Goal: Information Seeking & Learning: Learn about a topic

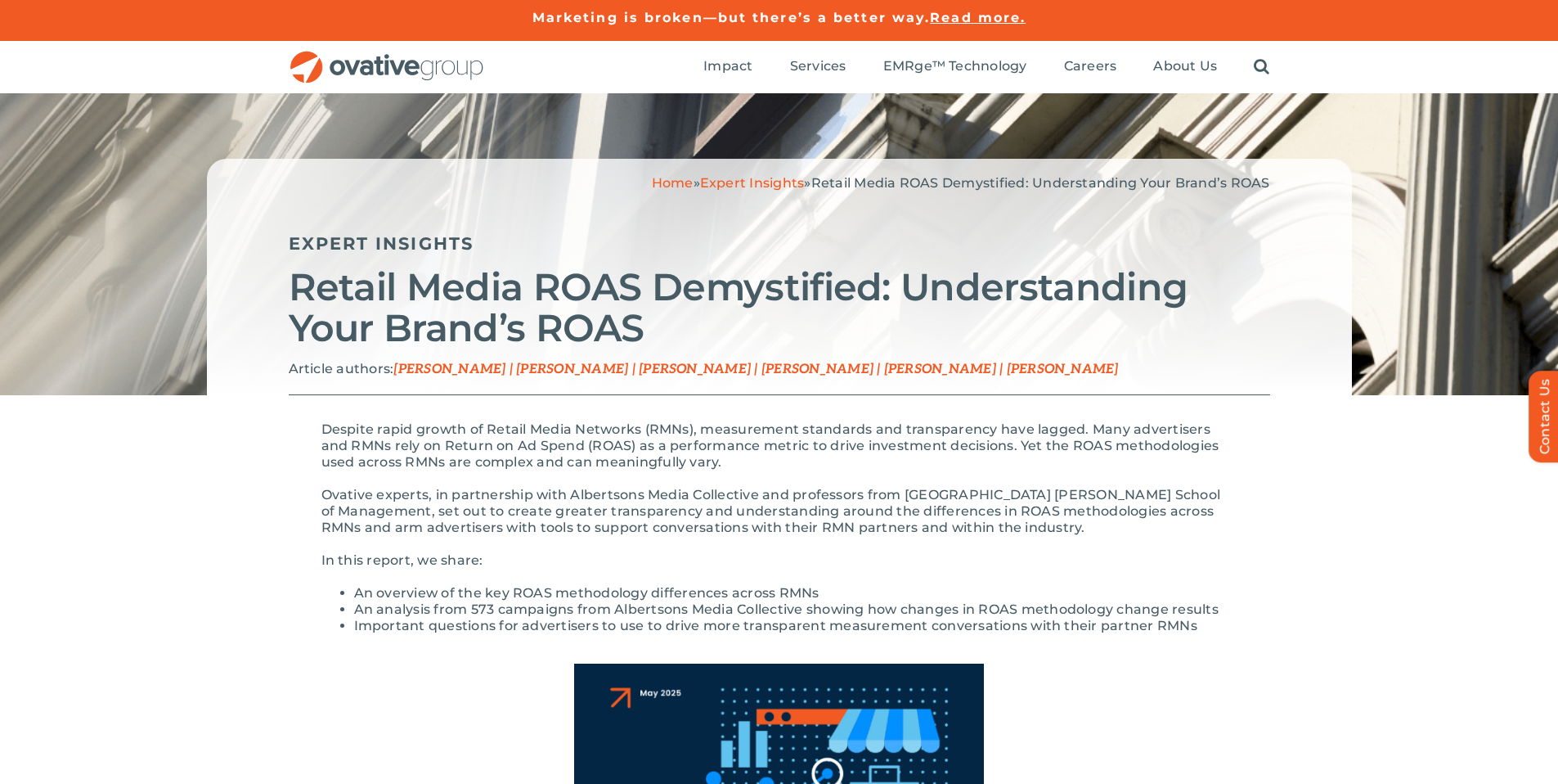
click at [769, 184] on link "Expert Insights" at bounding box center [753, 183] width 105 height 16
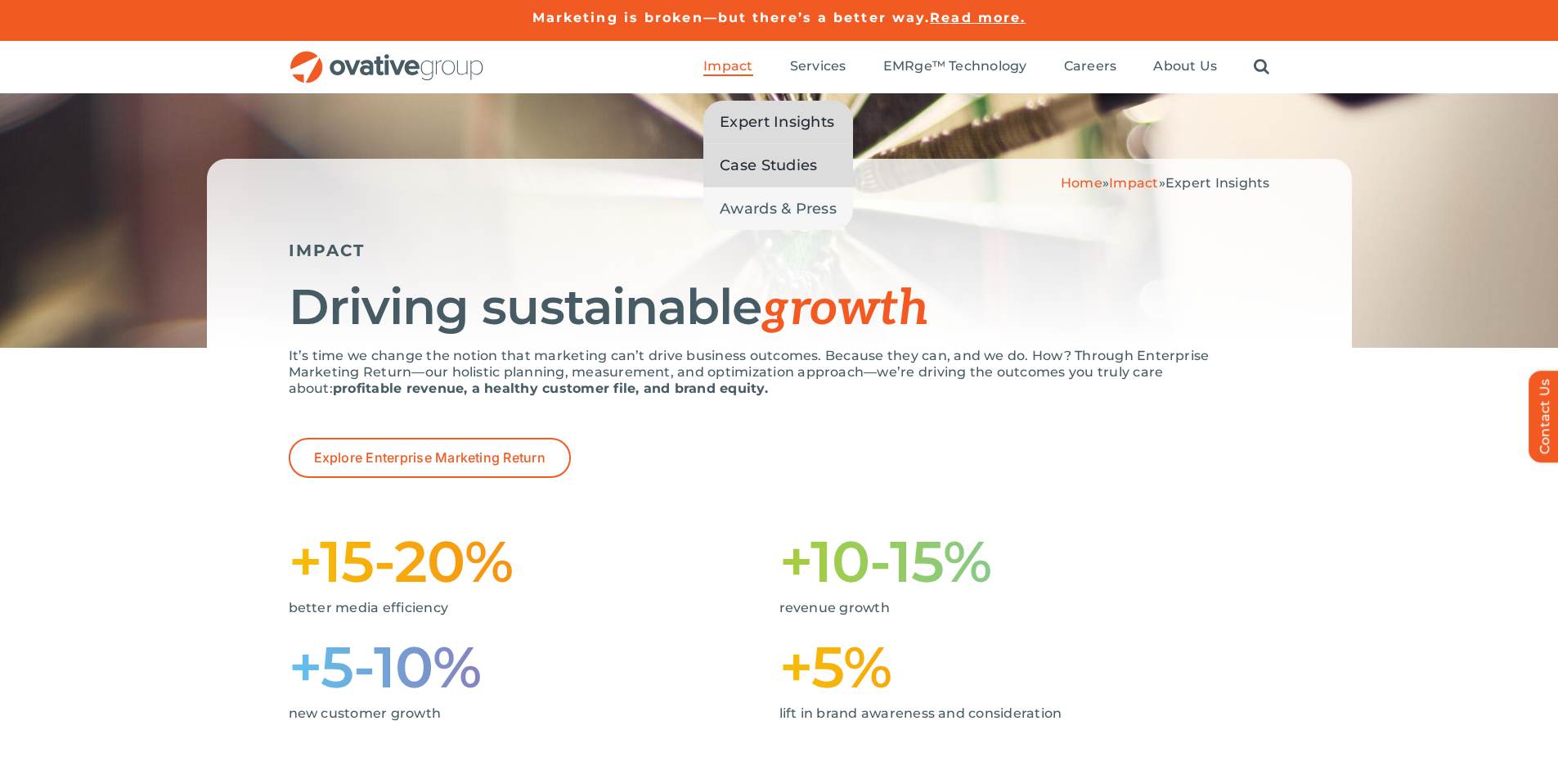
click at [759, 161] on span "Case Studies" at bounding box center [768, 165] width 97 height 23
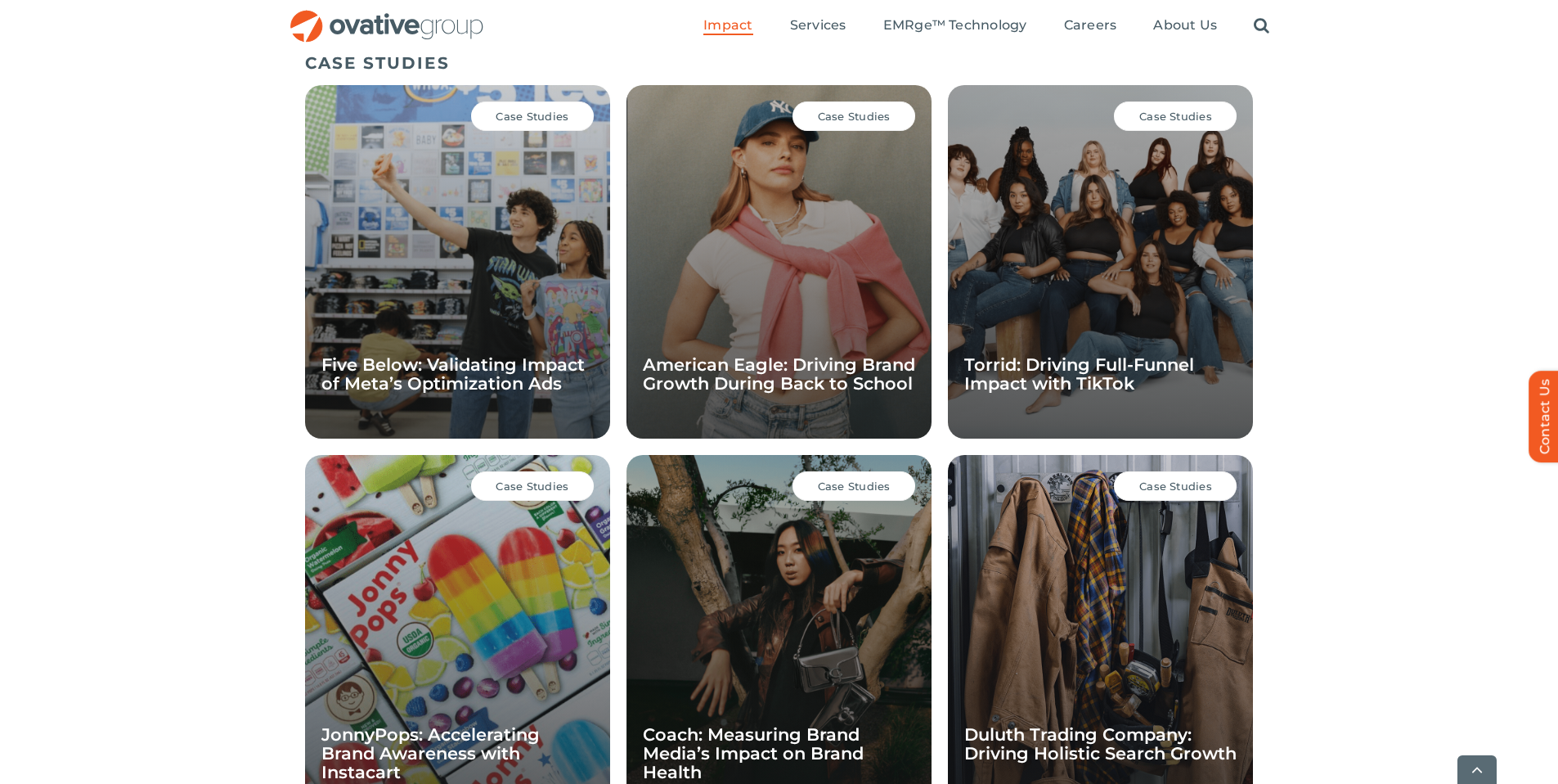
scroll to position [1127, 0]
click at [512, 365] on link "Five Below: Validating Impact of Meta’s Optimization Ads" at bounding box center [453, 373] width 263 height 39
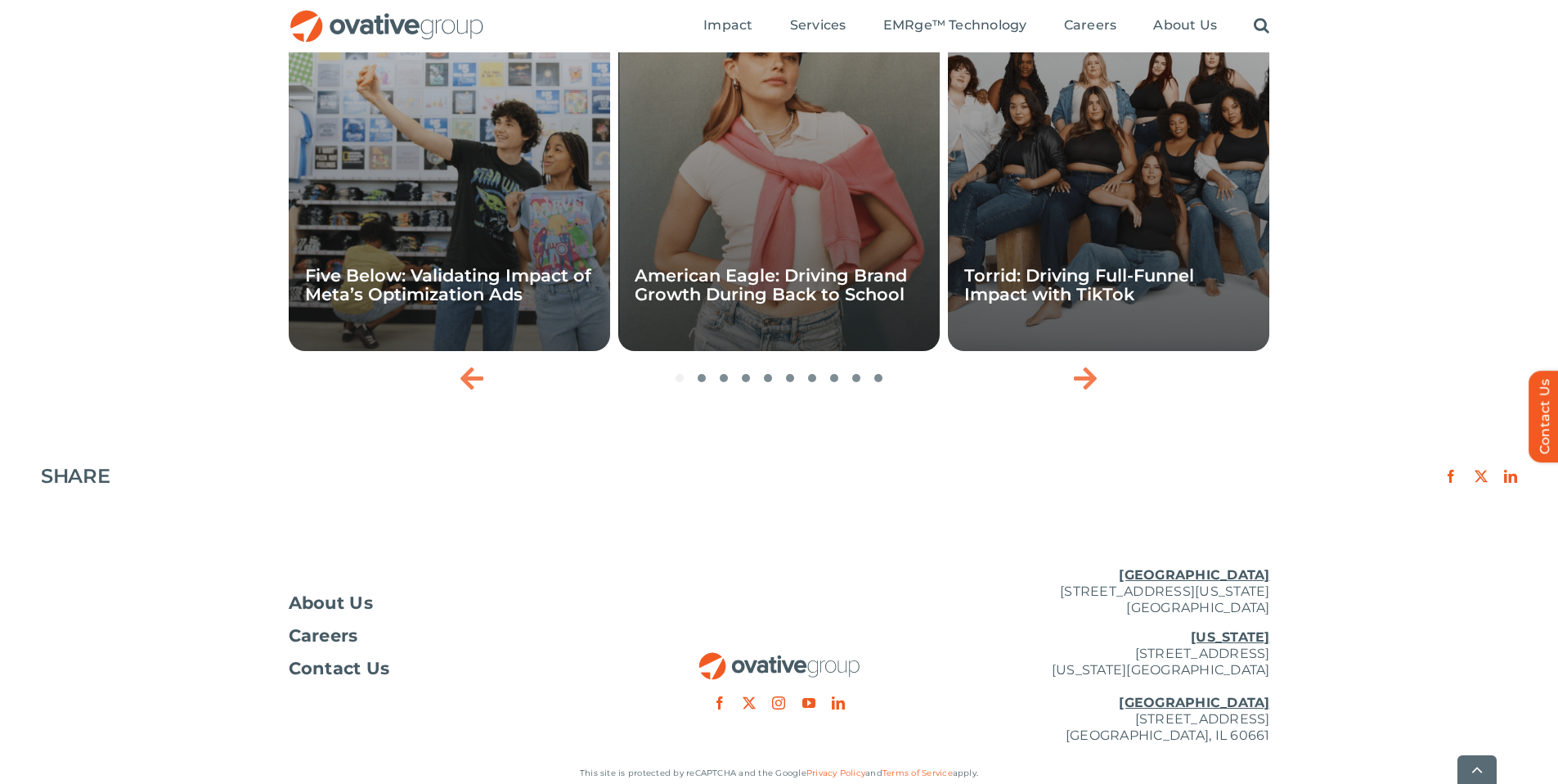
scroll to position [2339, 0]
